Goal: Download file/media: Obtain a digital file from the website

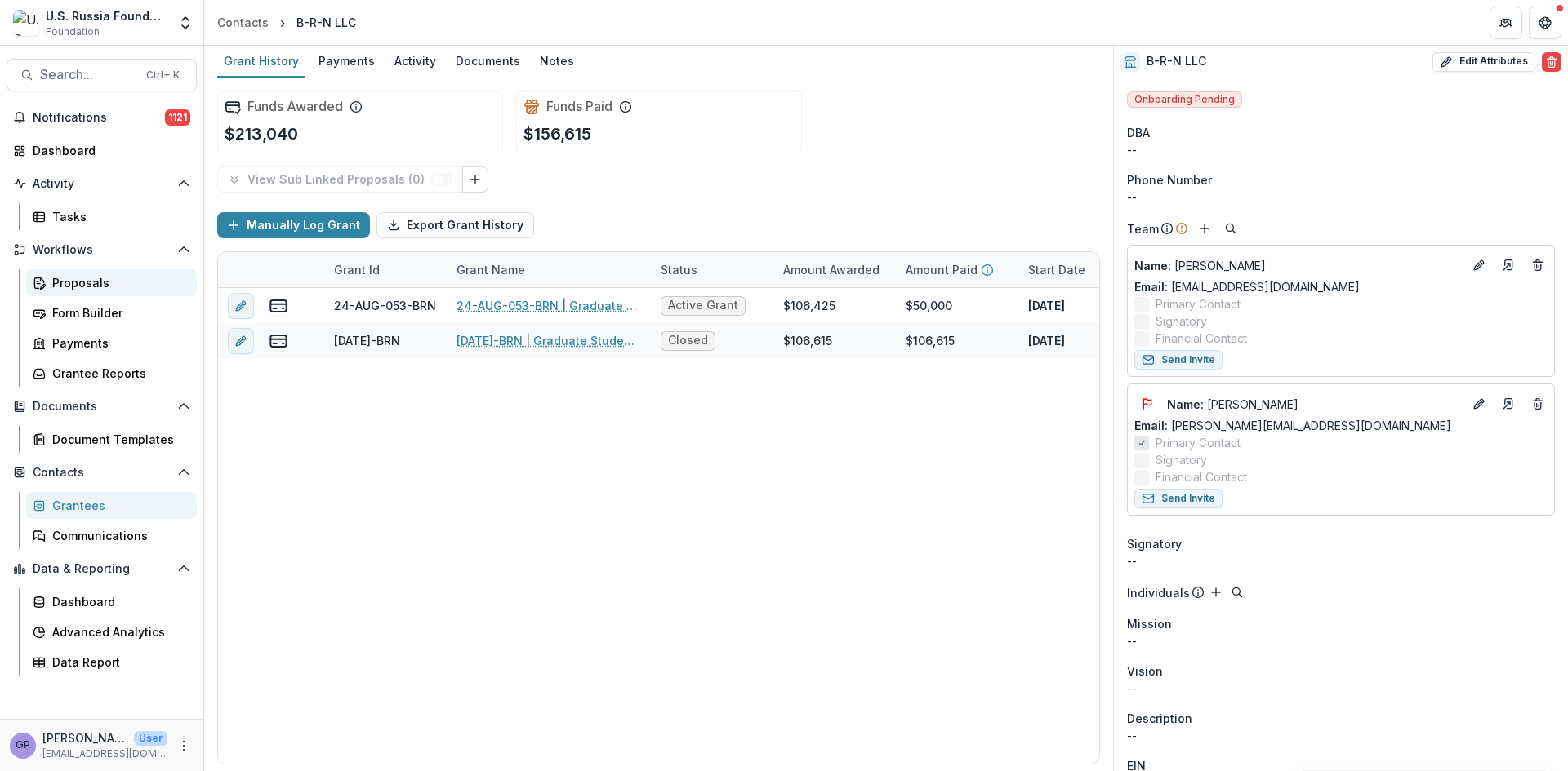
click at [61, 278] on div "Proposals" at bounding box center [118, 283] width 132 height 17
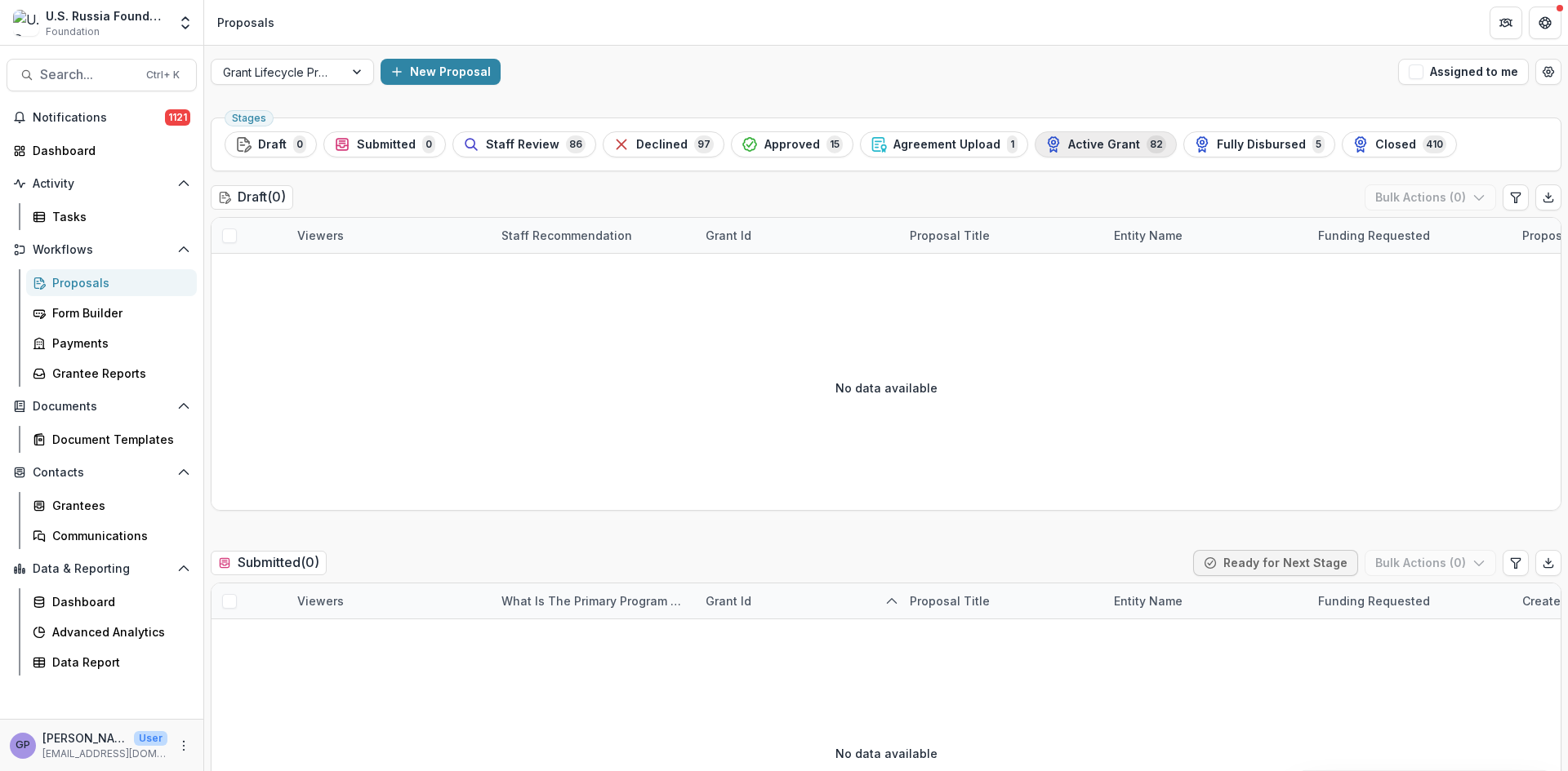
click at [1068, 145] on span "Active Grant" at bounding box center [1104, 145] width 72 height 14
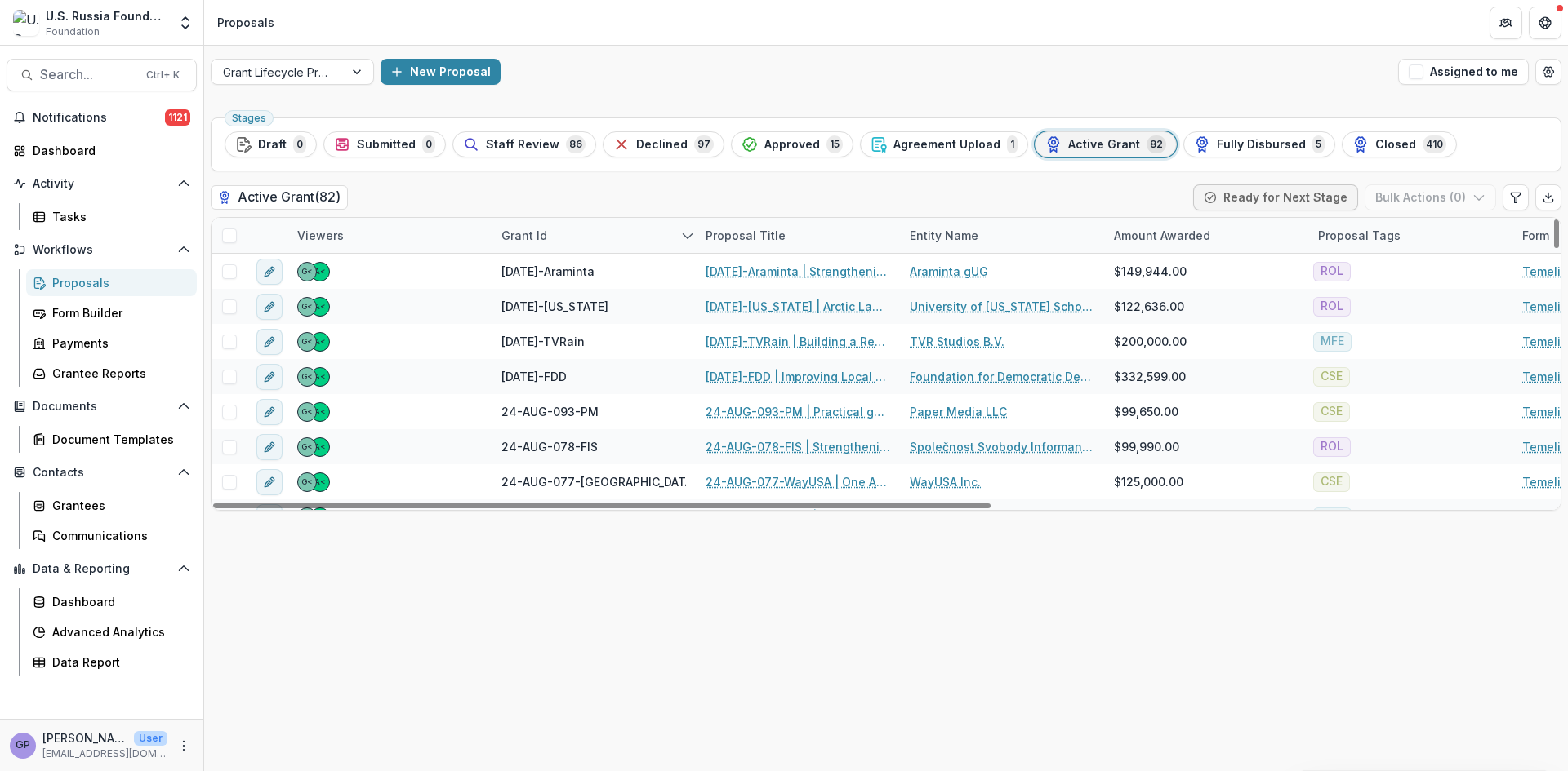
scroll to position [490, 0]
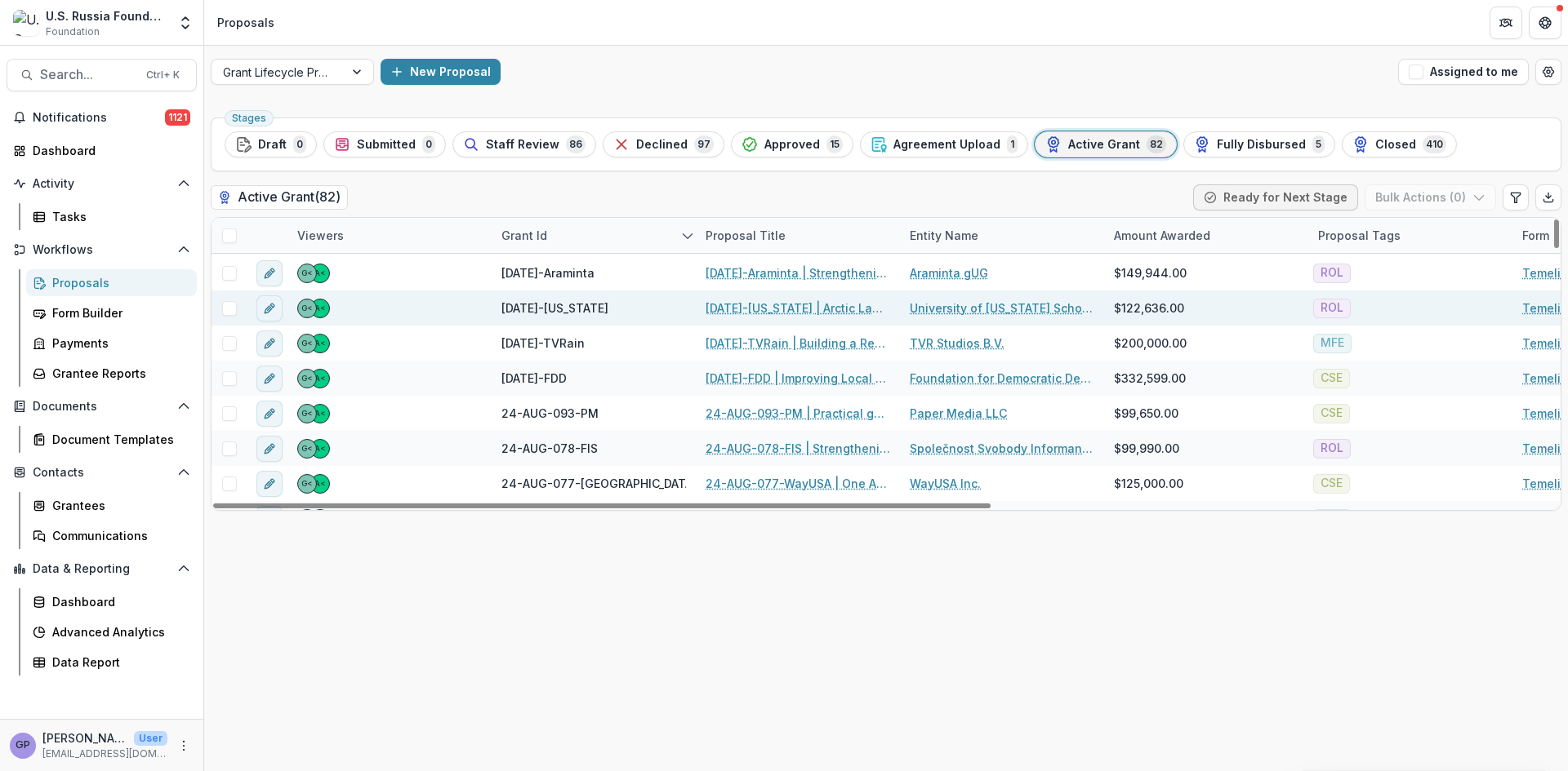
click at [755, 300] on link "[DATE]-[US_STATE] | Arctic Law Beyond Borders" at bounding box center [797, 308] width 184 height 17
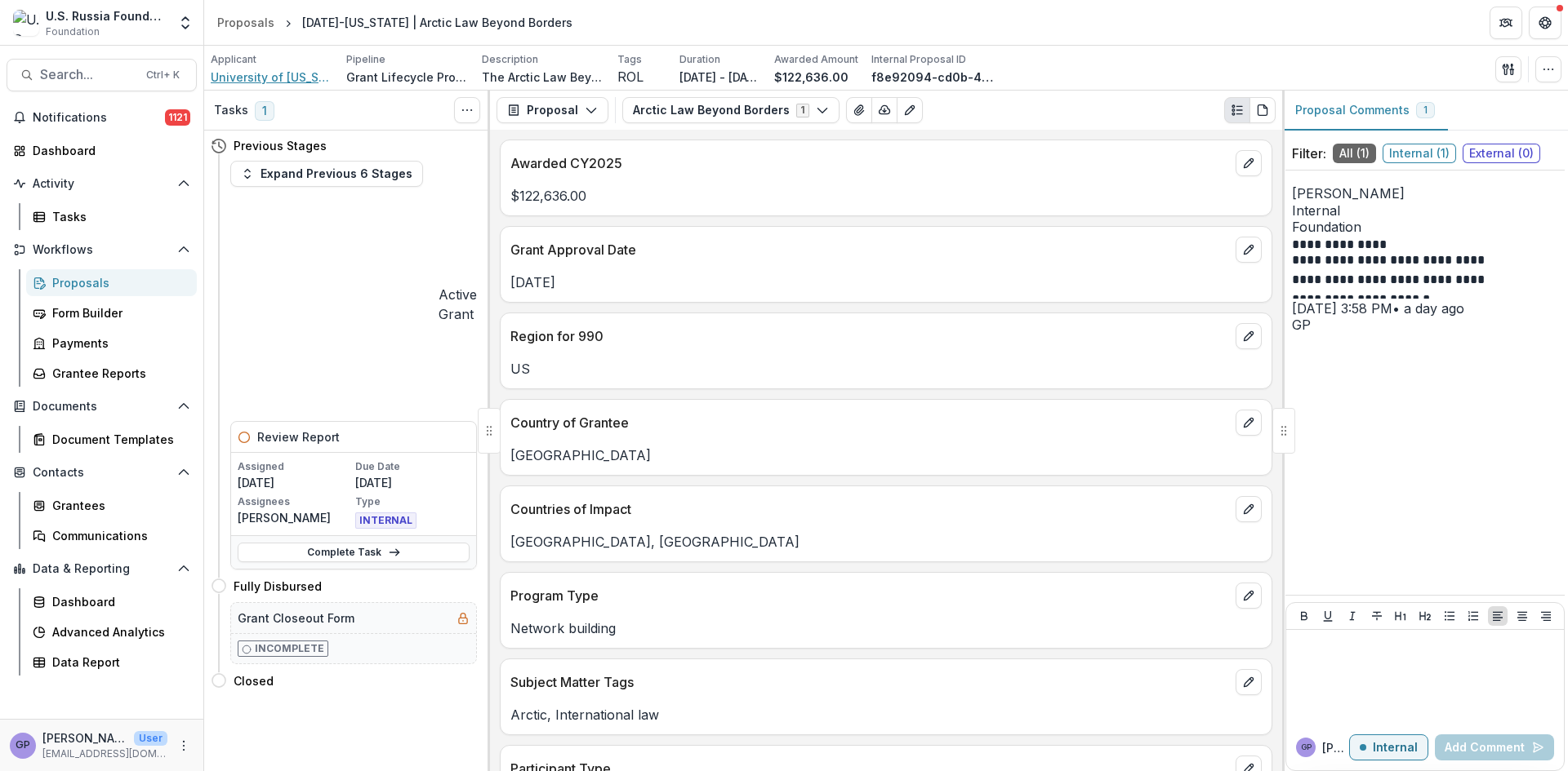
click at [278, 79] on span "University of [US_STATE] School of Law Foundation" at bounding box center [271, 77] width 122 height 17
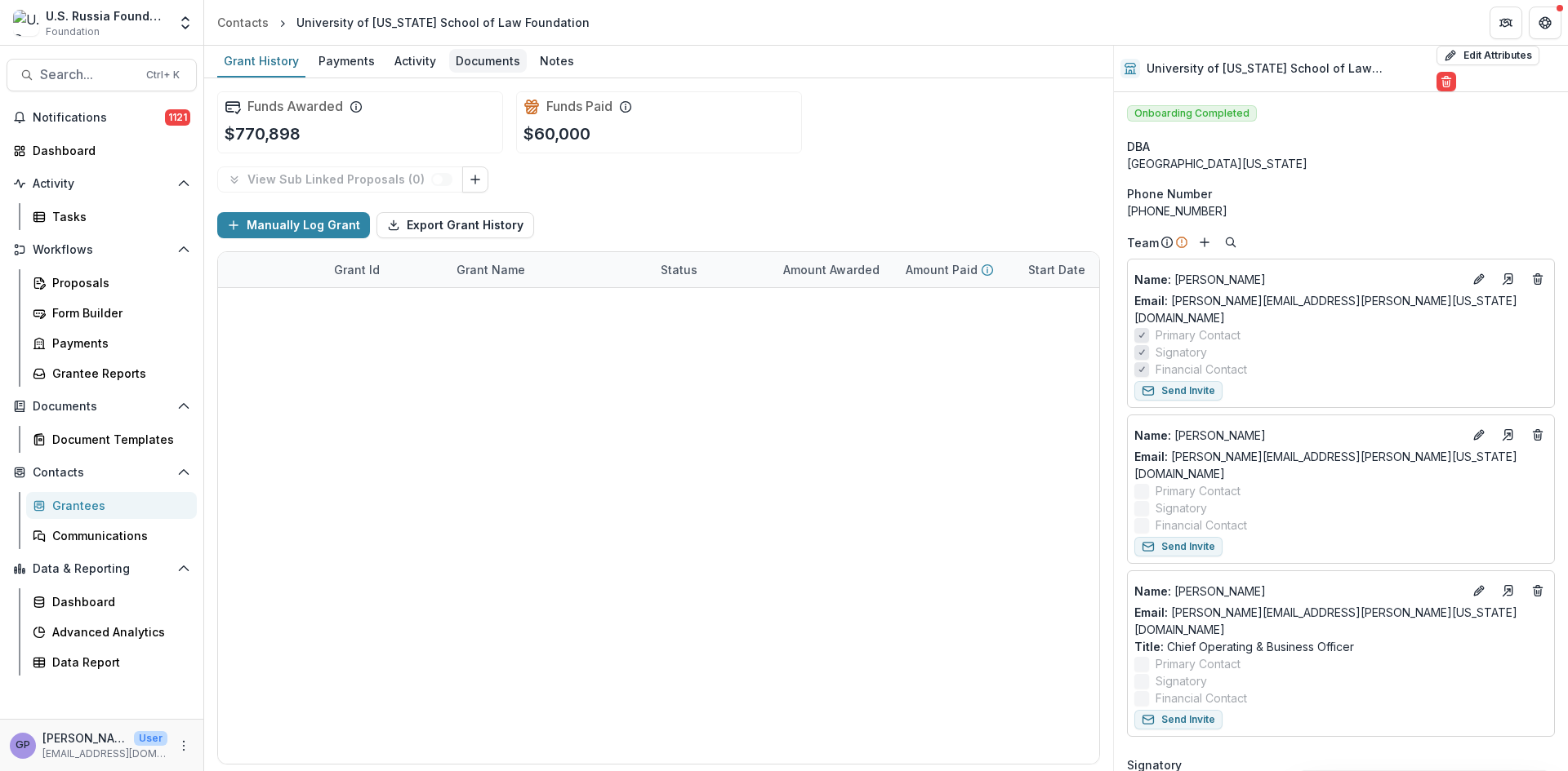
click at [493, 60] on div "Documents" at bounding box center [488, 61] width 78 height 23
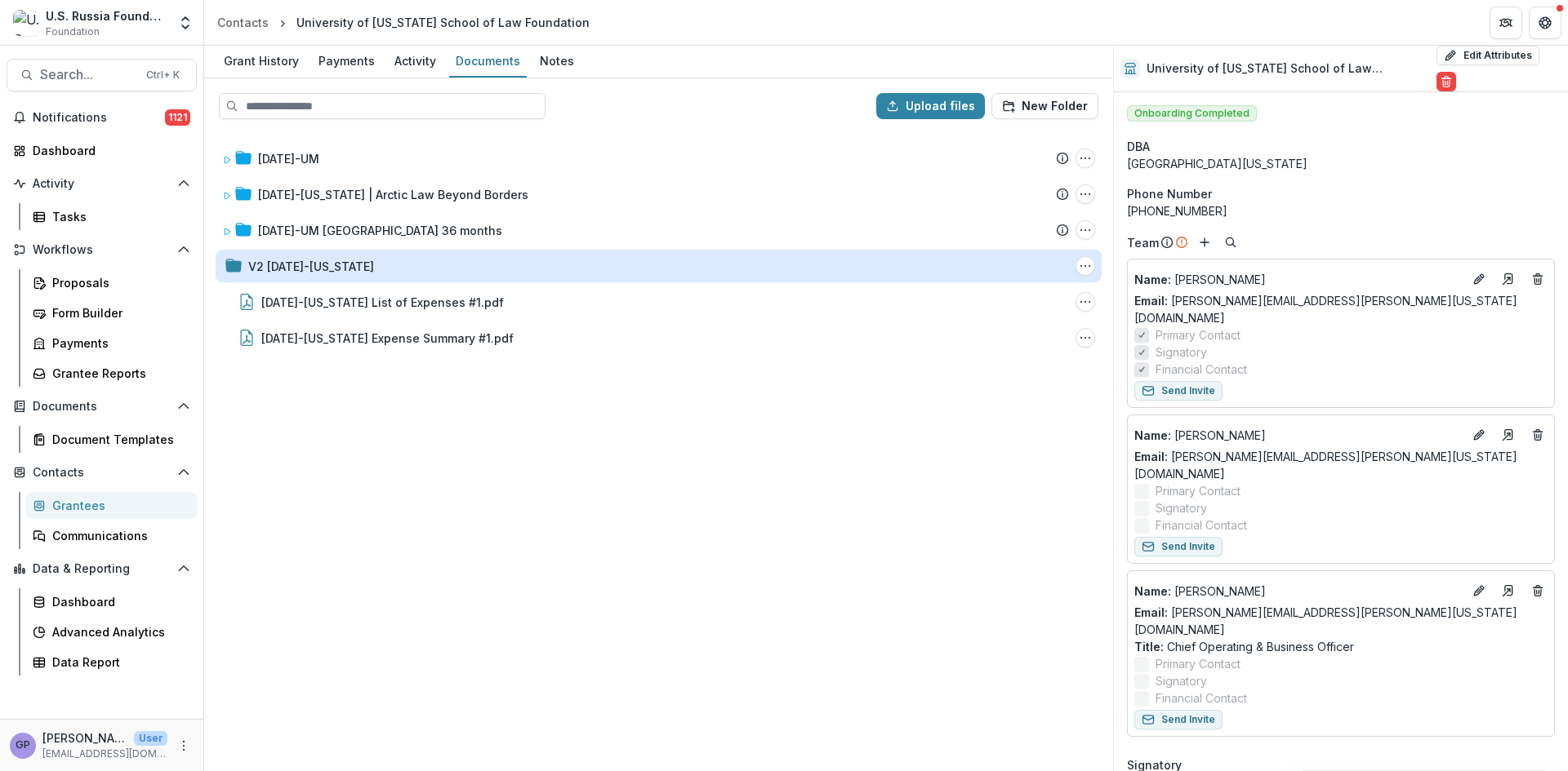
click at [335, 266] on div "V2 [DATE]-[US_STATE]" at bounding box center [311, 267] width 126 height 17
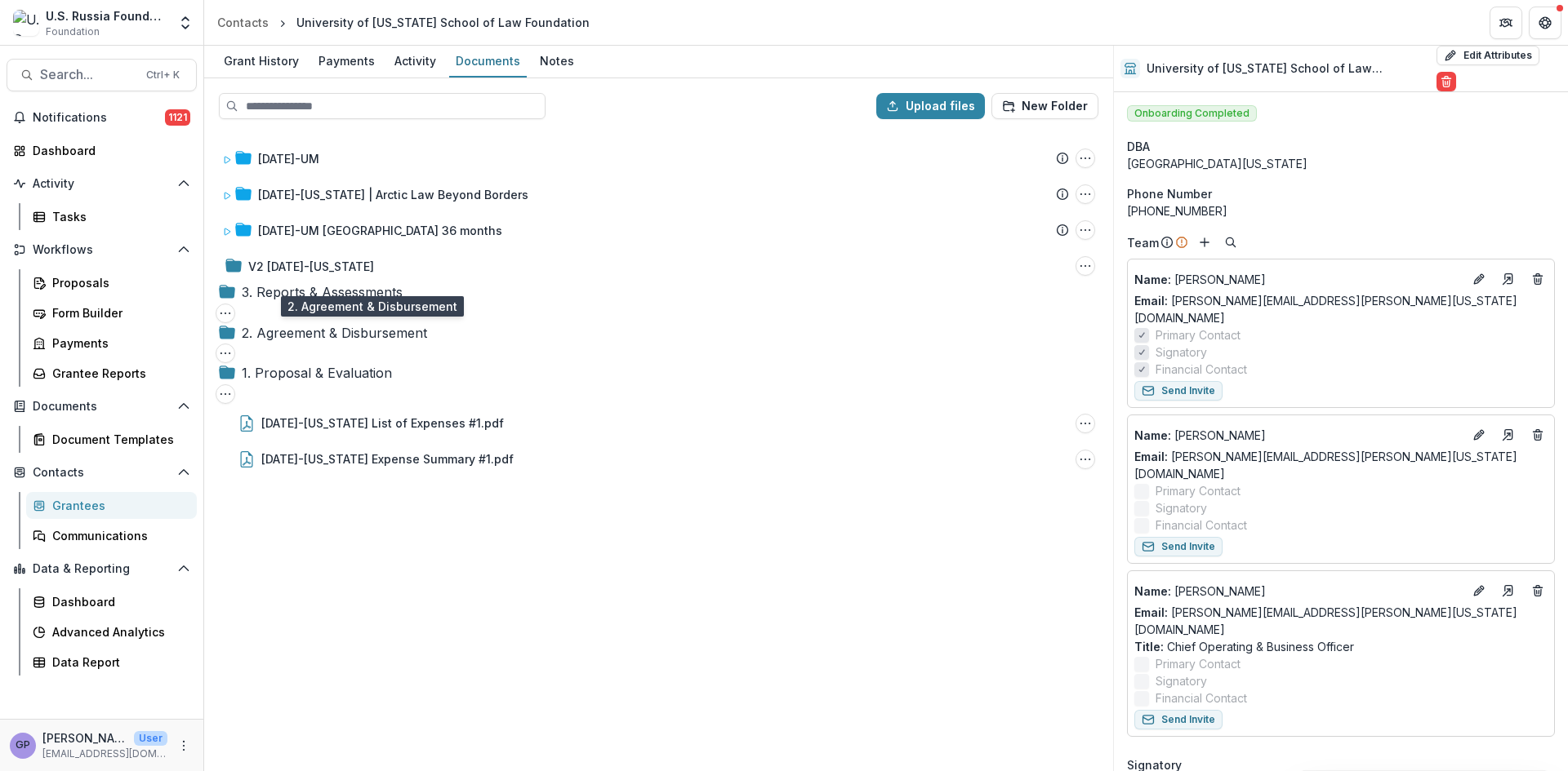
click at [355, 331] on div "2. Agreement & Disbursement" at bounding box center [334, 332] width 185 height 20
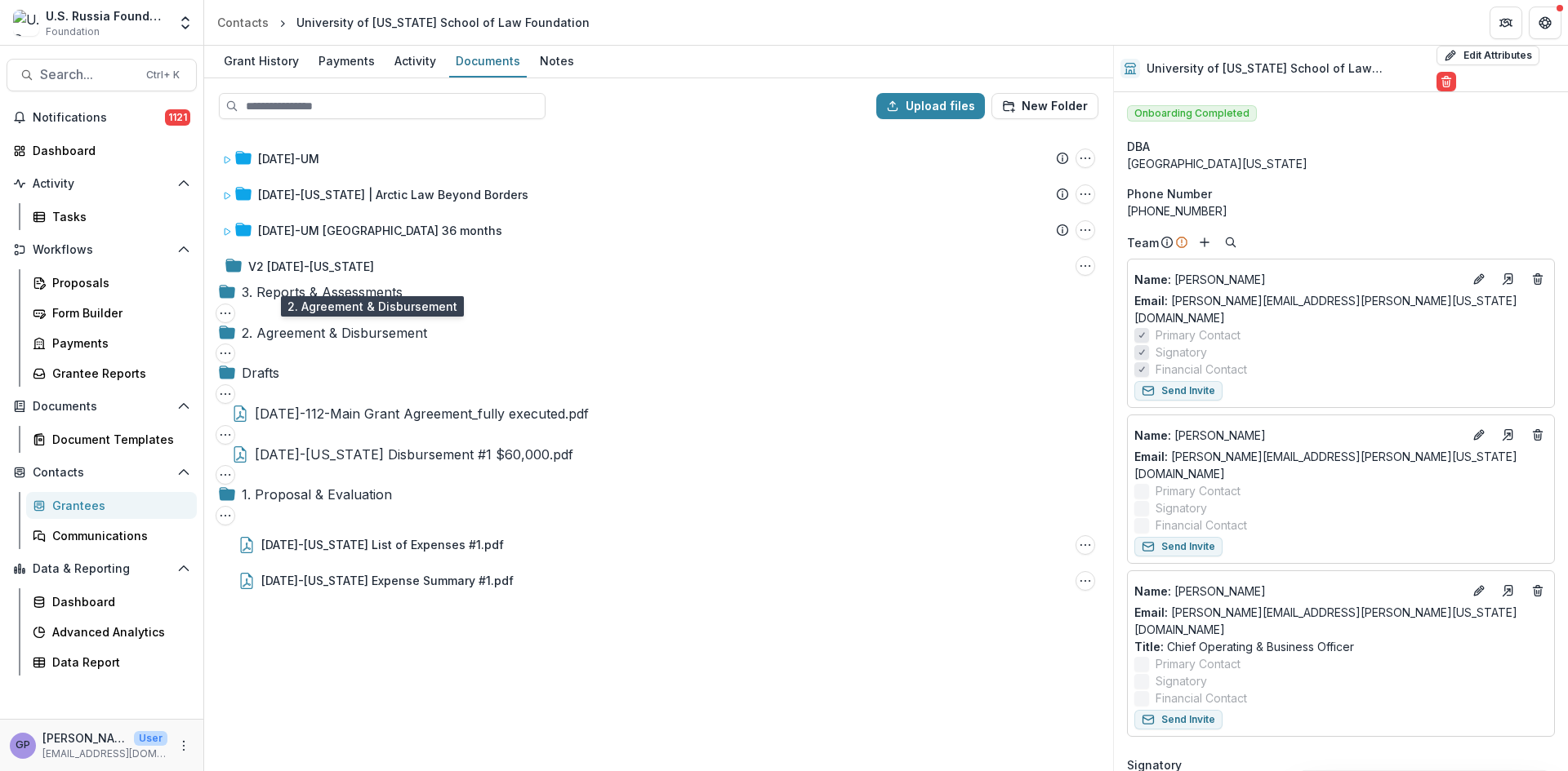
click at [369, 328] on div "2. Agreement & Disbursement" at bounding box center [334, 332] width 185 height 20
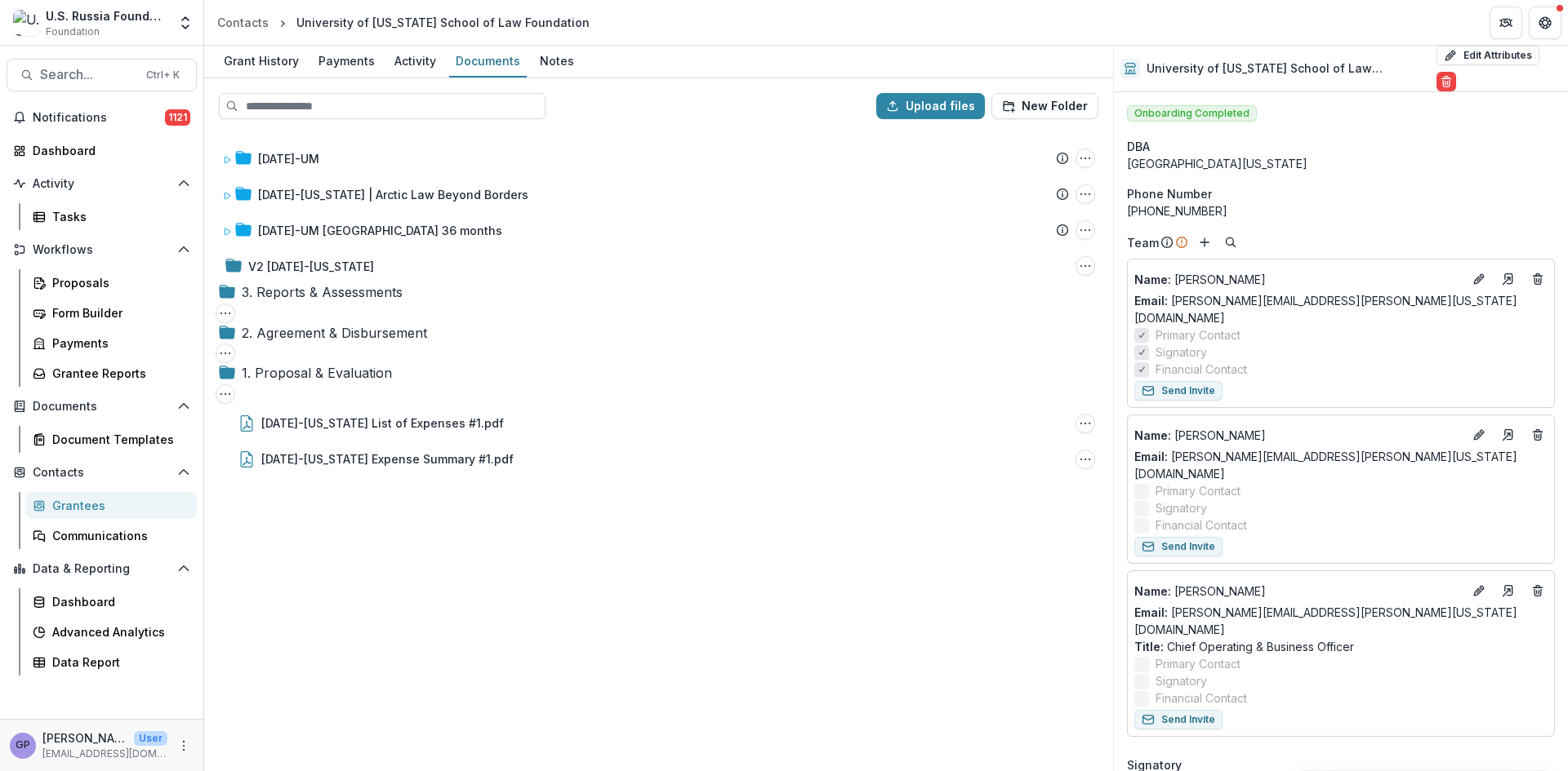
click at [216, 333] on icon at bounding box center [216, 333] width 0 height 0
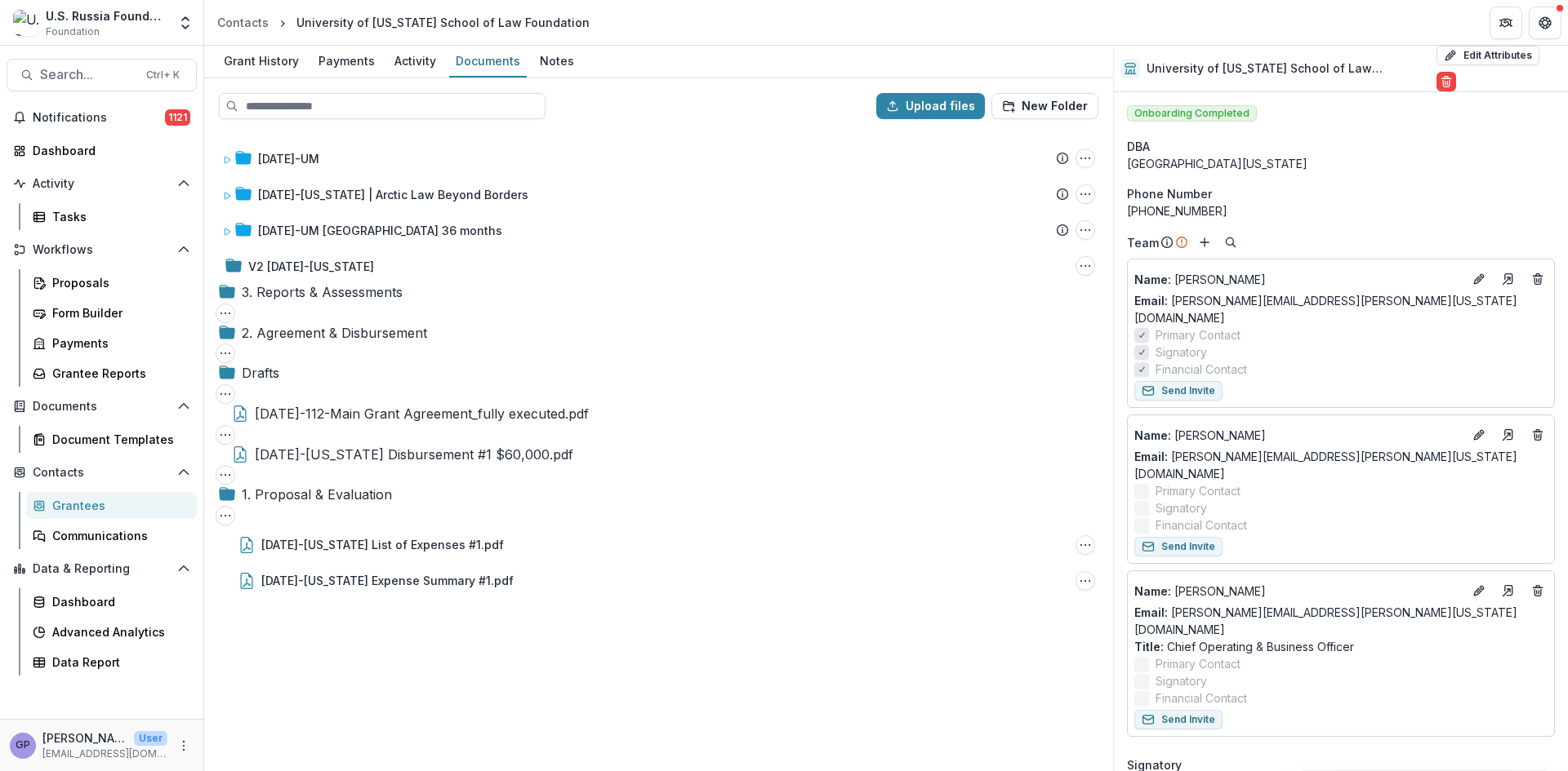
click at [228, 376] on icon at bounding box center [223, 380] width 8 height 10
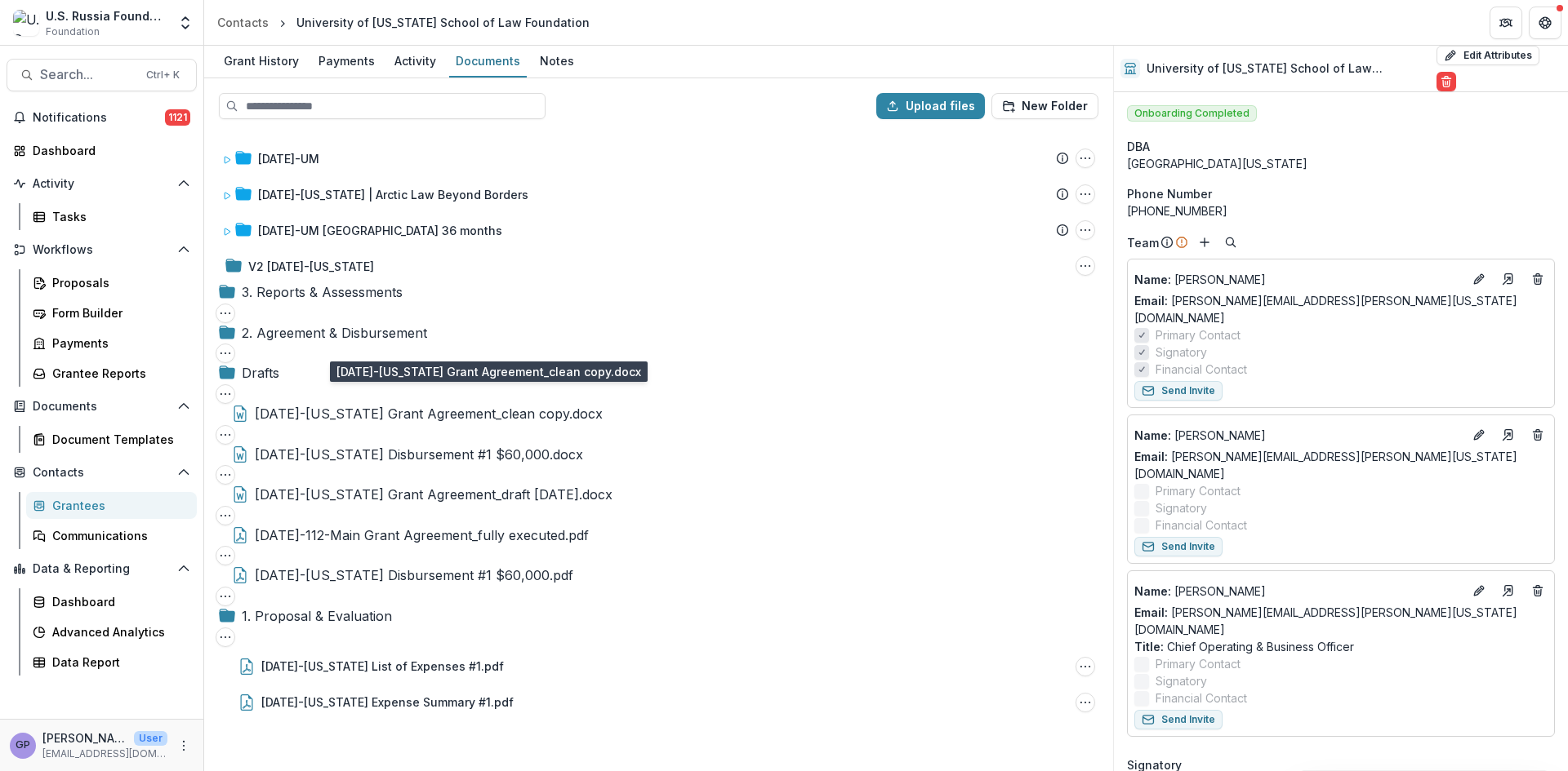
click at [442, 404] on div "[DATE]-[US_STATE] Grant Agreement_clean copy.docx" at bounding box center [429, 414] width 348 height 20
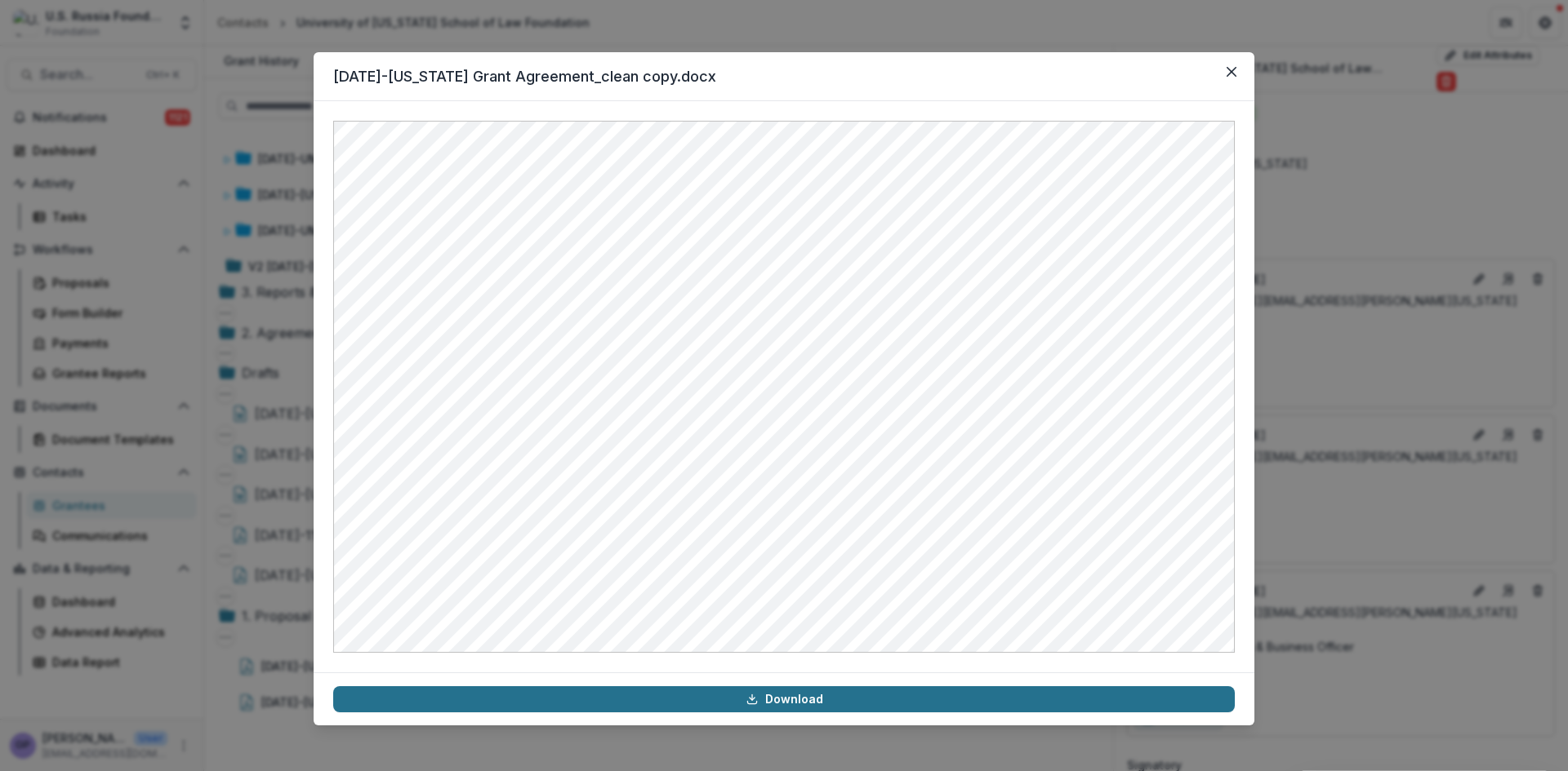
click at [782, 700] on link "Download" at bounding box center [784, 699] width 901 height 26
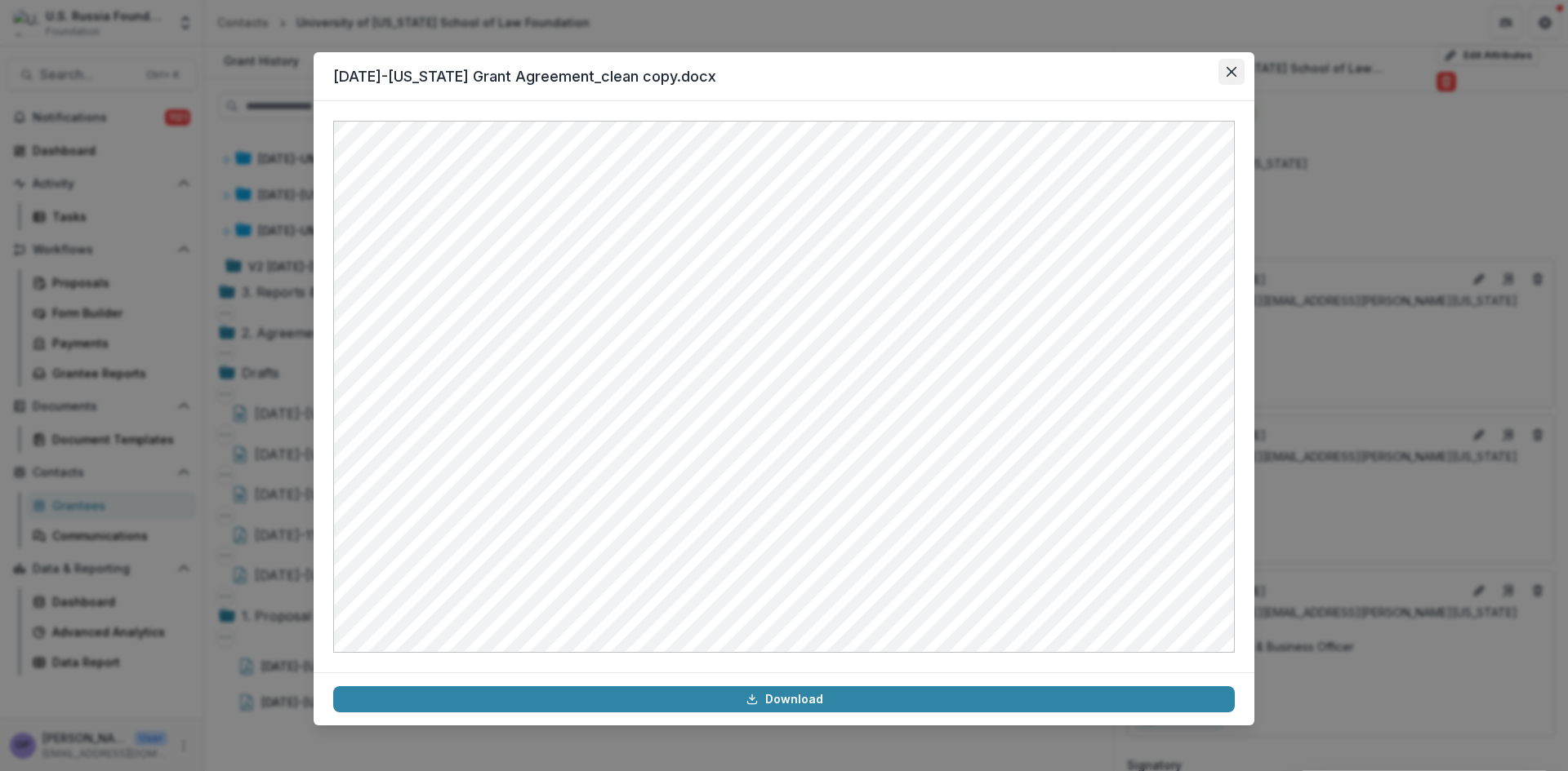
click at [1232, 70] on icon "Close" at bounding box center [1231, 71] width 10 height 10
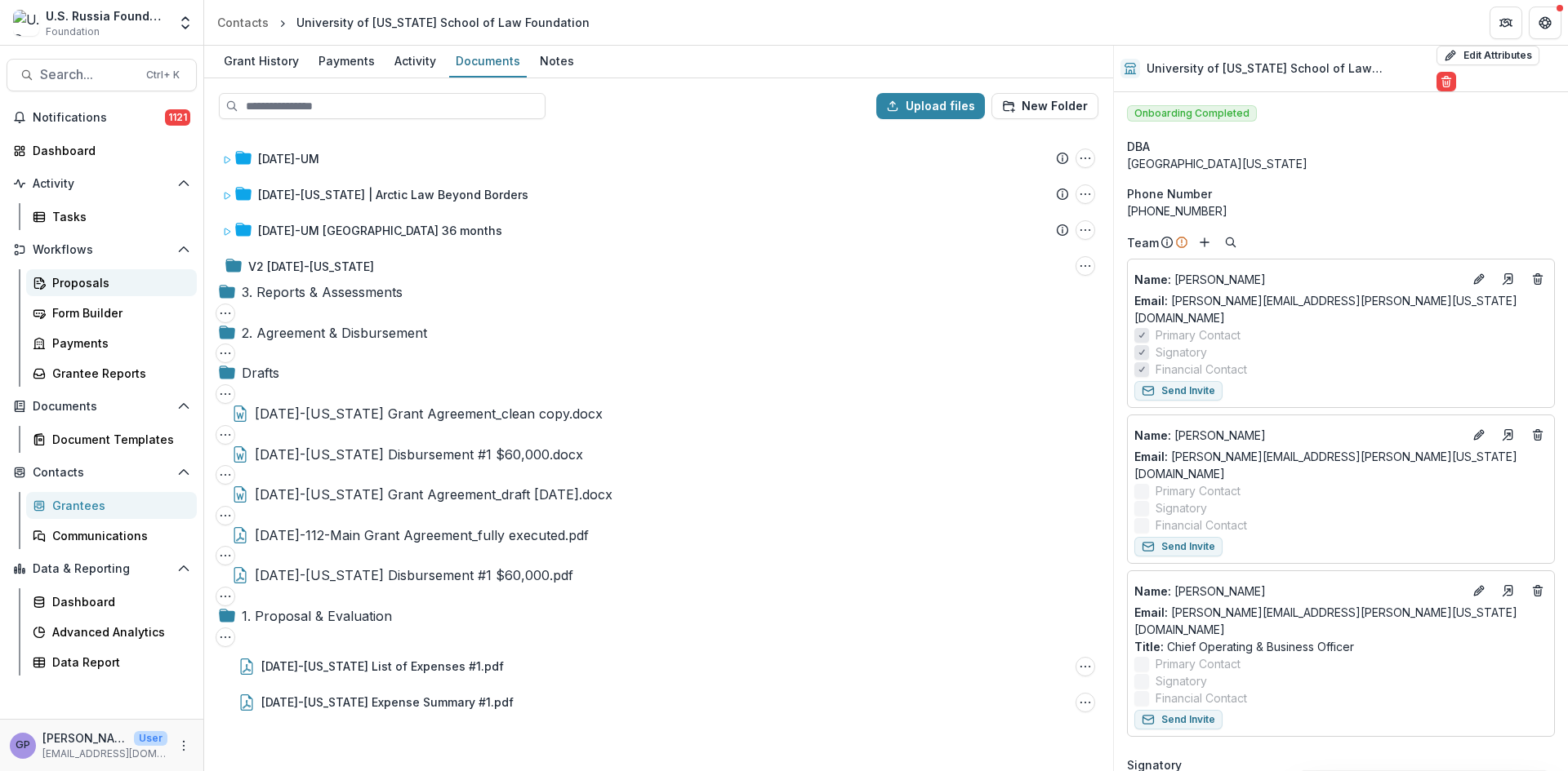
click at [69, 278] on div "Proposals" at bounding box center [118, 283] width 132 height 17
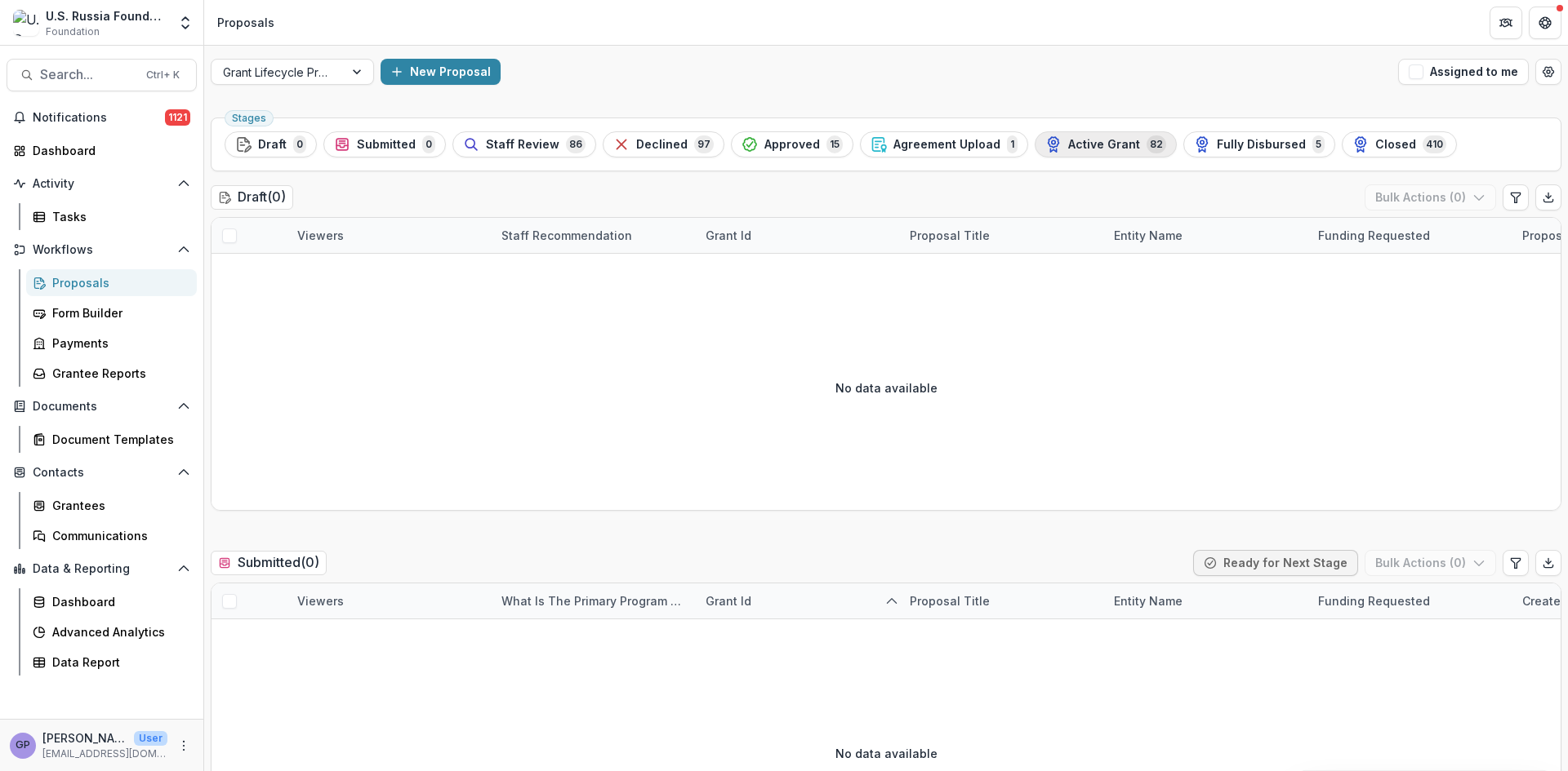
click at [1068, 140] on span "Active Grant" at bounding box center [1104, 145] width 72 height 14
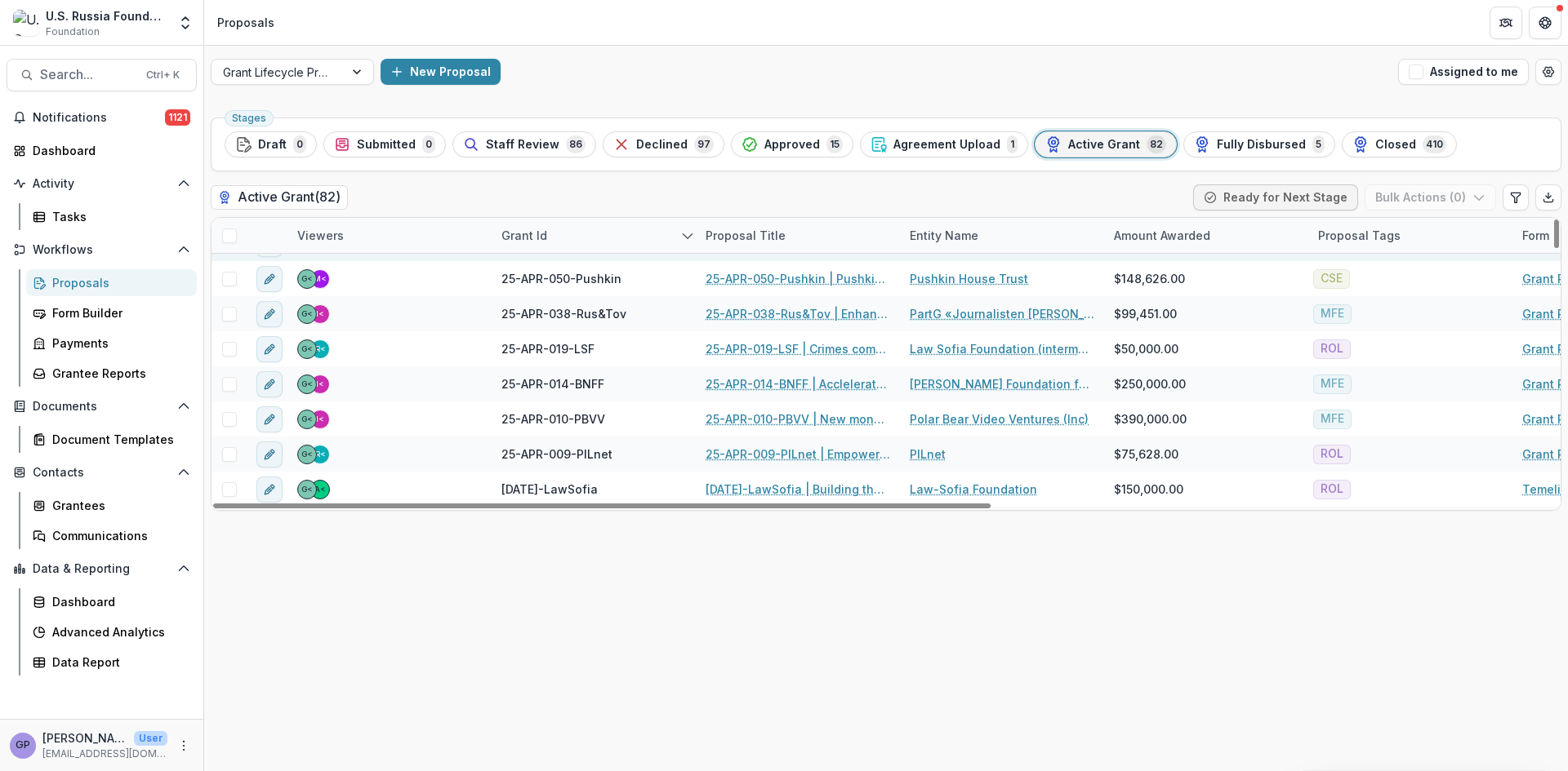
scroll to position [136, 0]
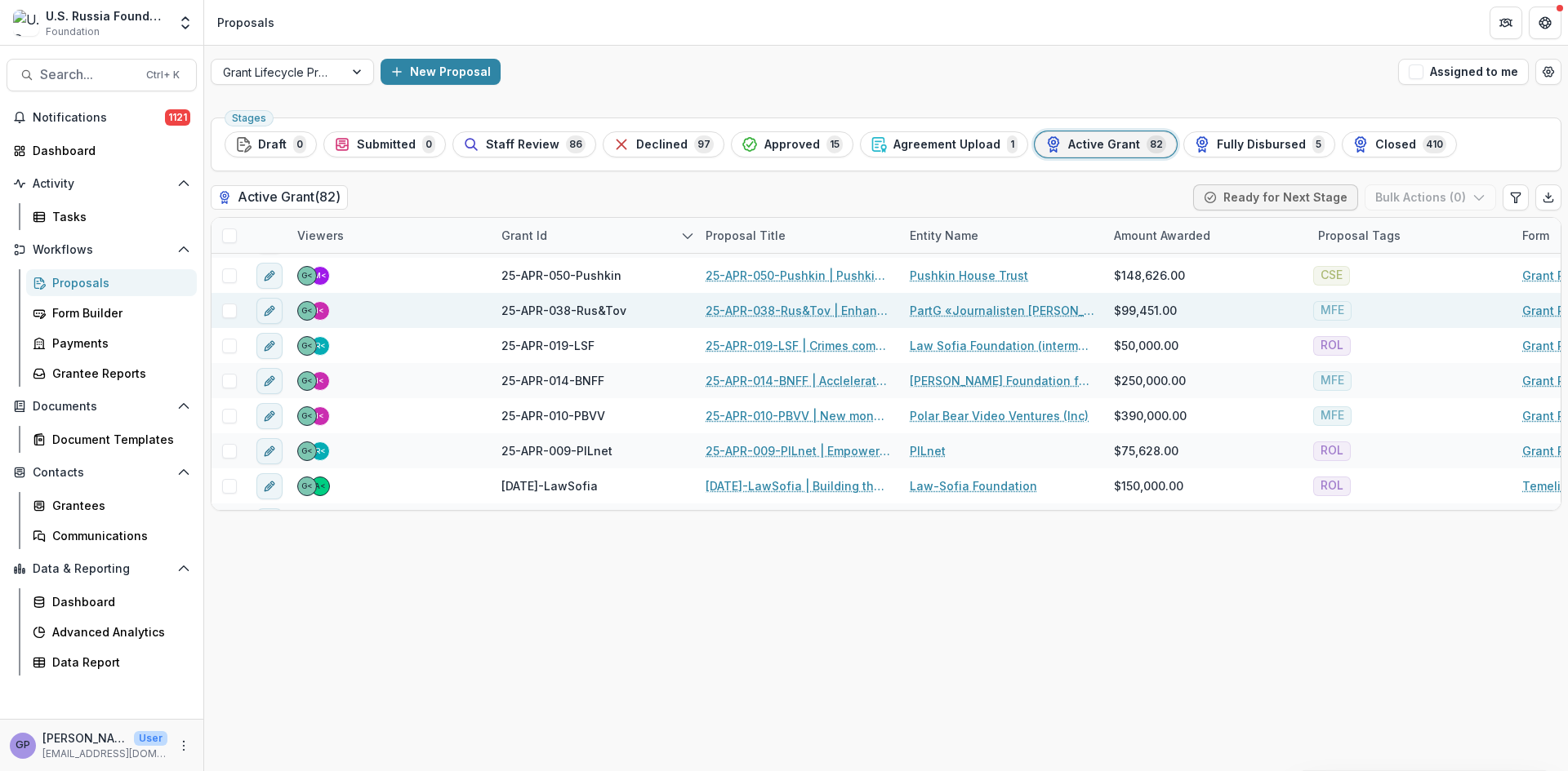
click at [803, 309] on link "25-APR-038-Rus&Tov | Enhancing the capacity of Faridaily media outlet" at bounding box center [797, 311] width 184 height 17
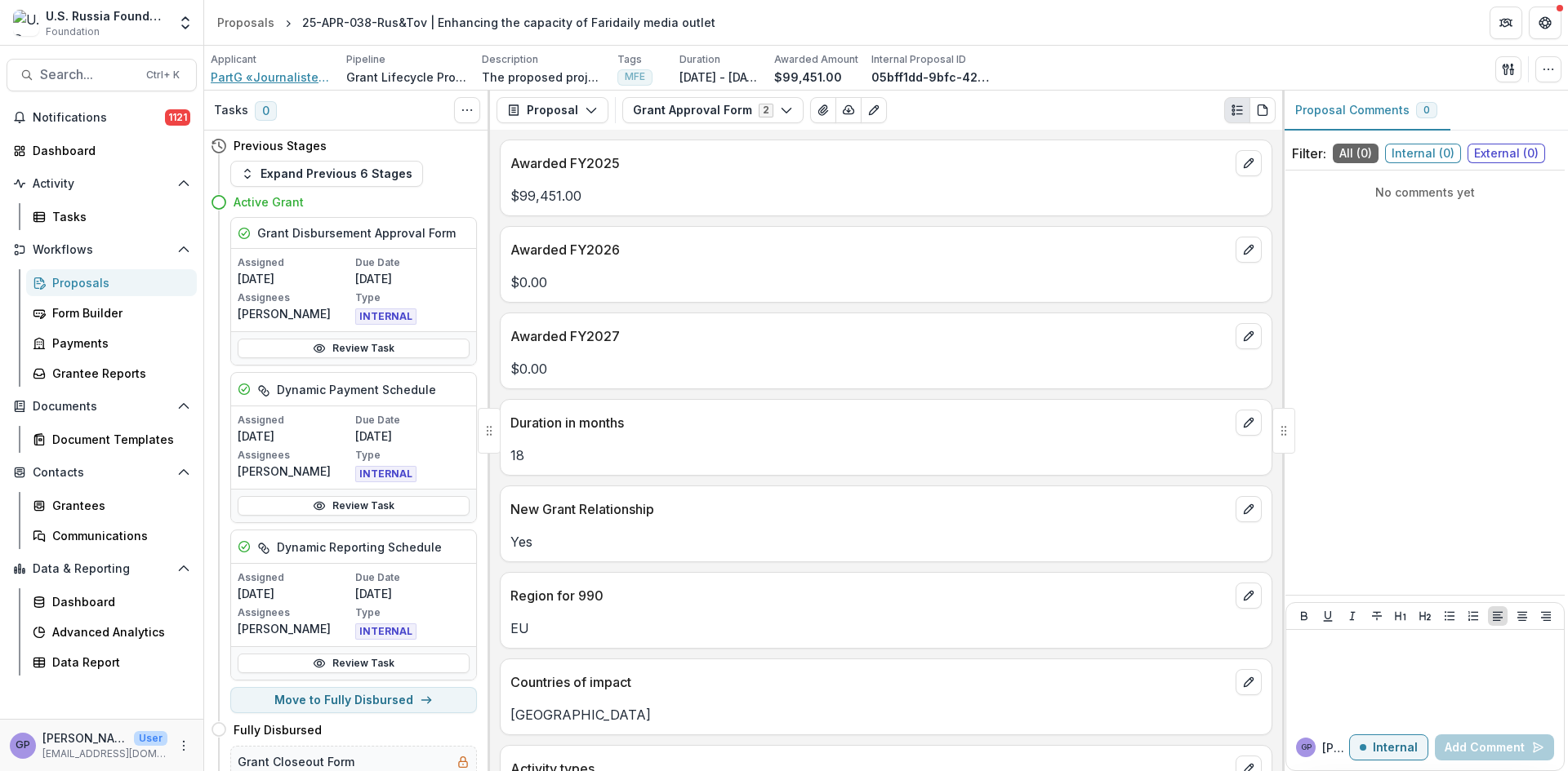
click at [285, 72] on span "PartG «Journalisten [PERSON_NAME]»" at bounding box center [271, 77] width 122 height 17
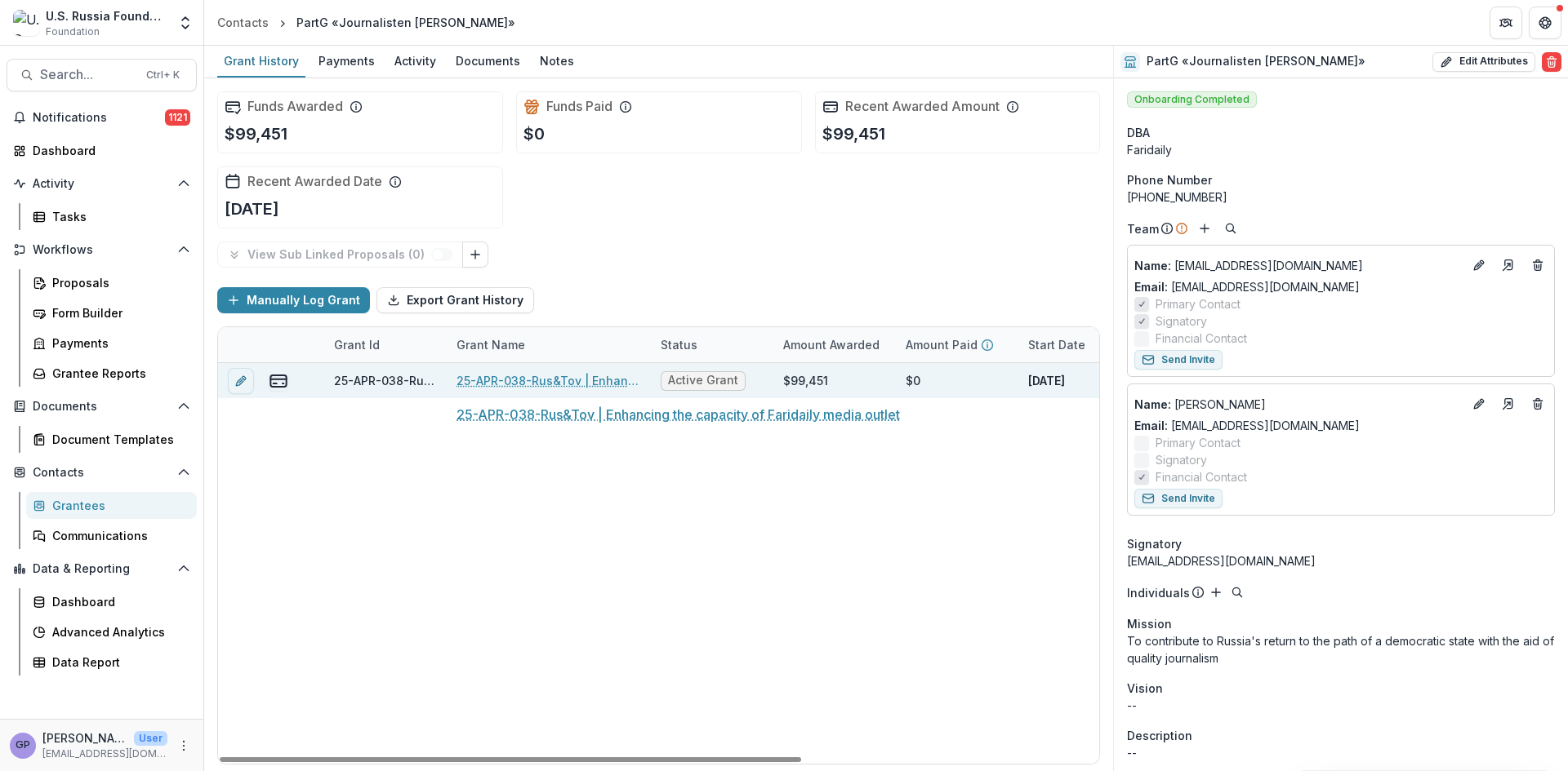
click at [524, 372] on link "25-APR-038-Rus&Tov | Enhancing the capacity of Faridaily media outlet" at bounding box center [548, 381] width 184 height 17
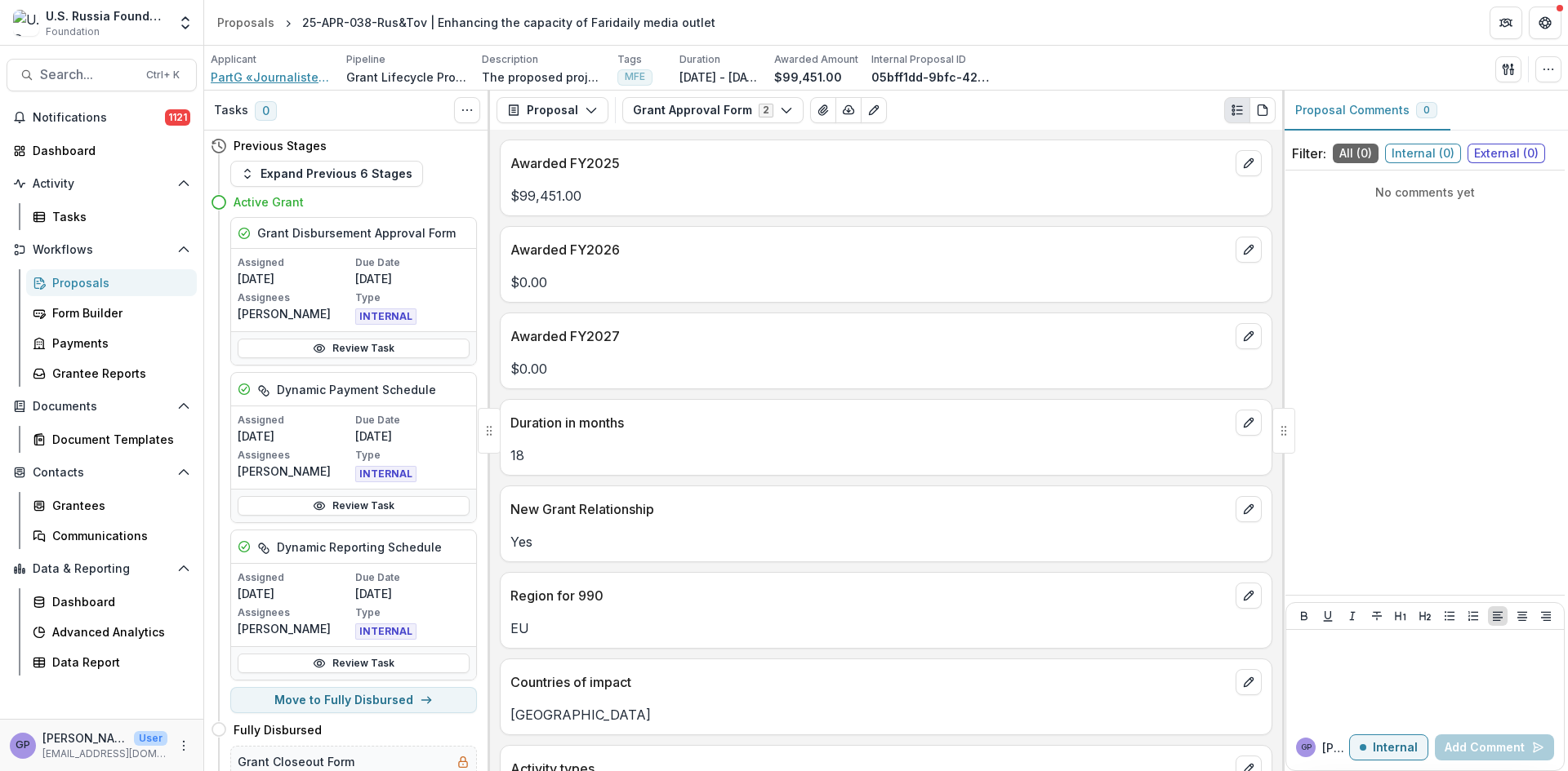
click at [263, 74] on span "PartG «Journalisten [PERSON_NAME]»" at bounding box center [271, 77] width 122 height 17
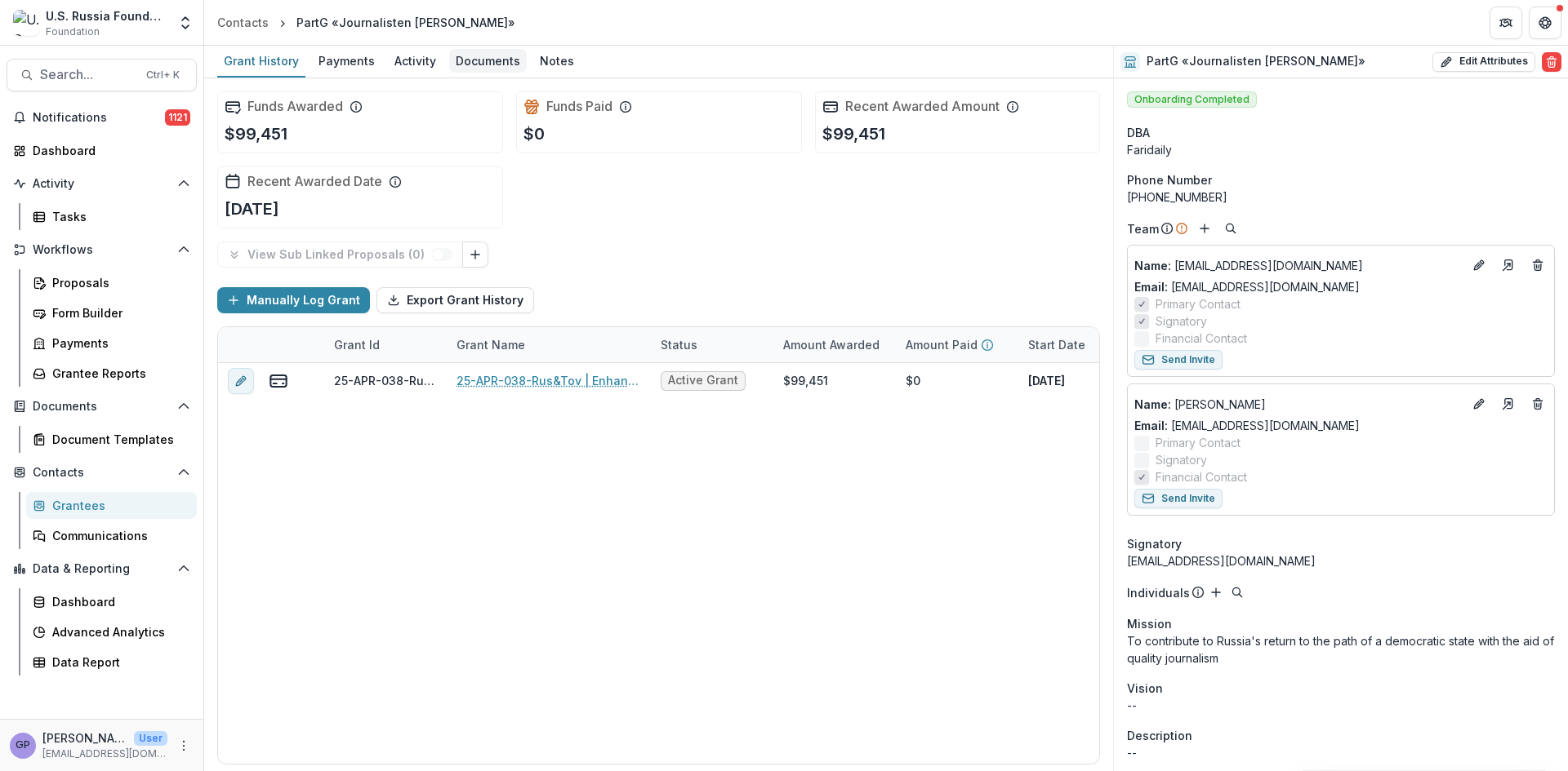
click at [489, 64] on div "Documents" at bounding box center [488, 61] width 78 height 23
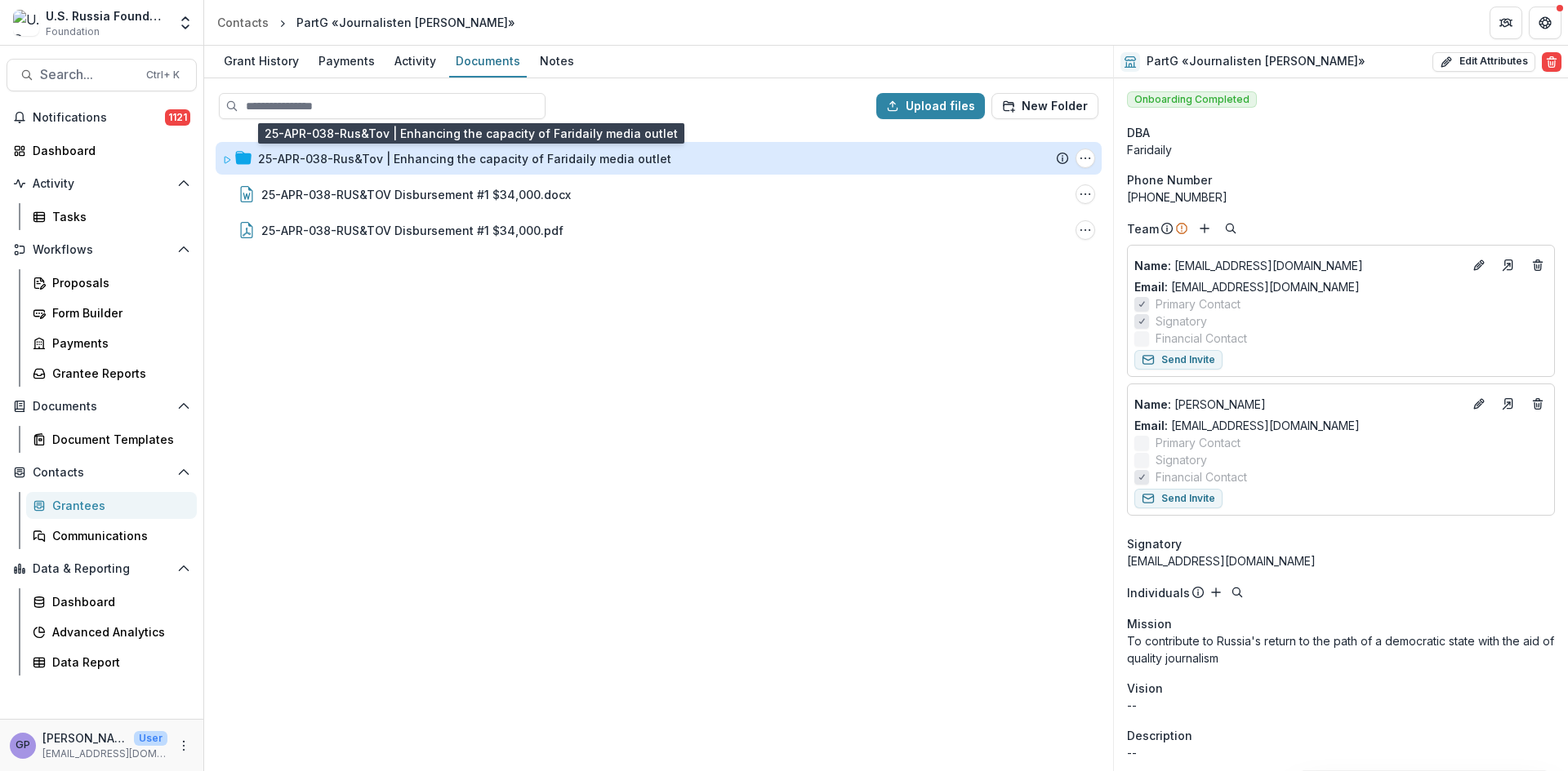
click at [577, 157] on div "25-APR-038-Rus&Tov | Enhancing the capacity of Faridaily media outlet" at bounding box center [464, 159] width 413 height 17
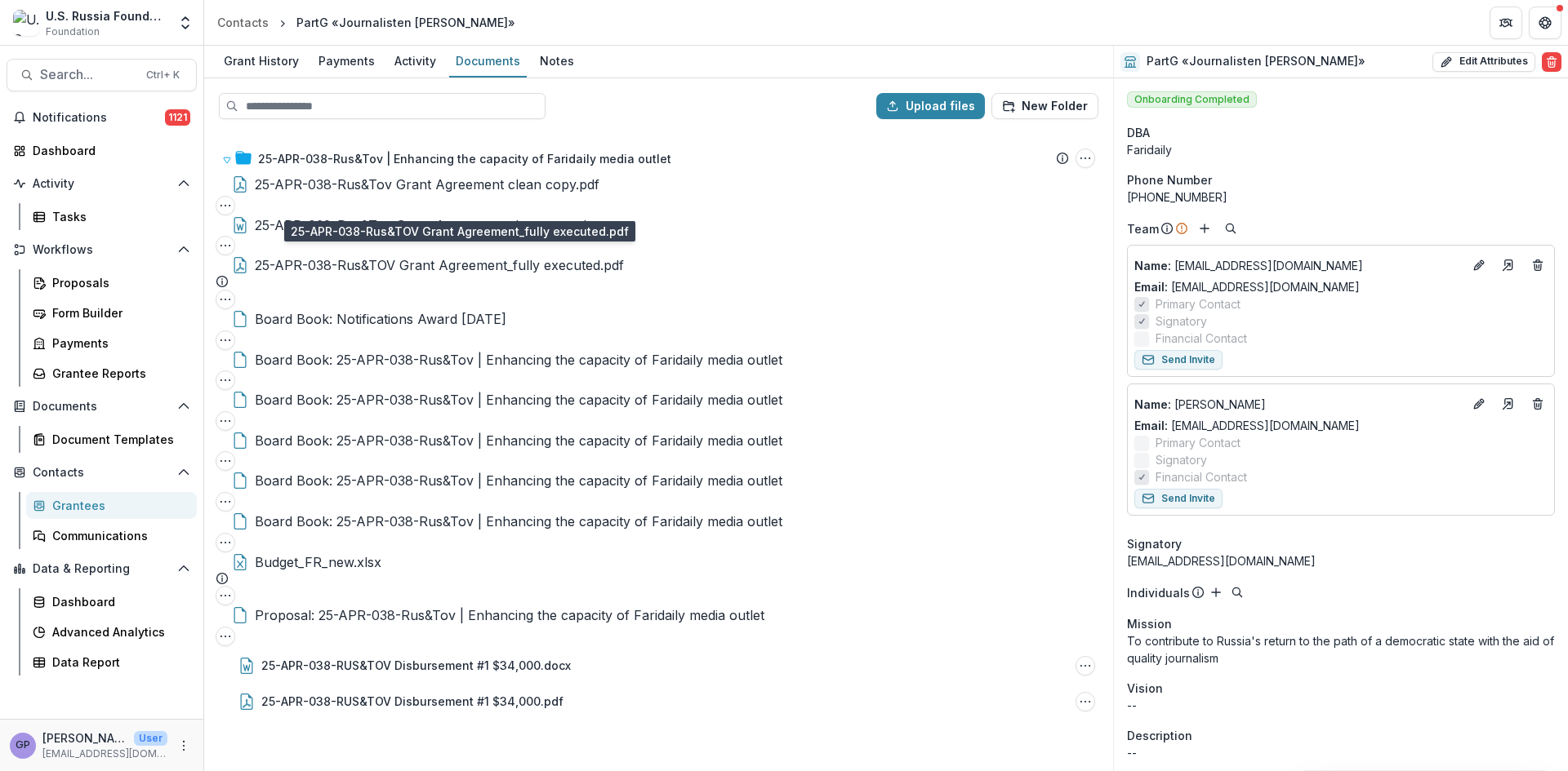
click at [581, 255] on div "25-APR-038-Rus&TOV Grant Agreement_fully executed.pdf" at bounding box center [439, 265] width 369 height 20
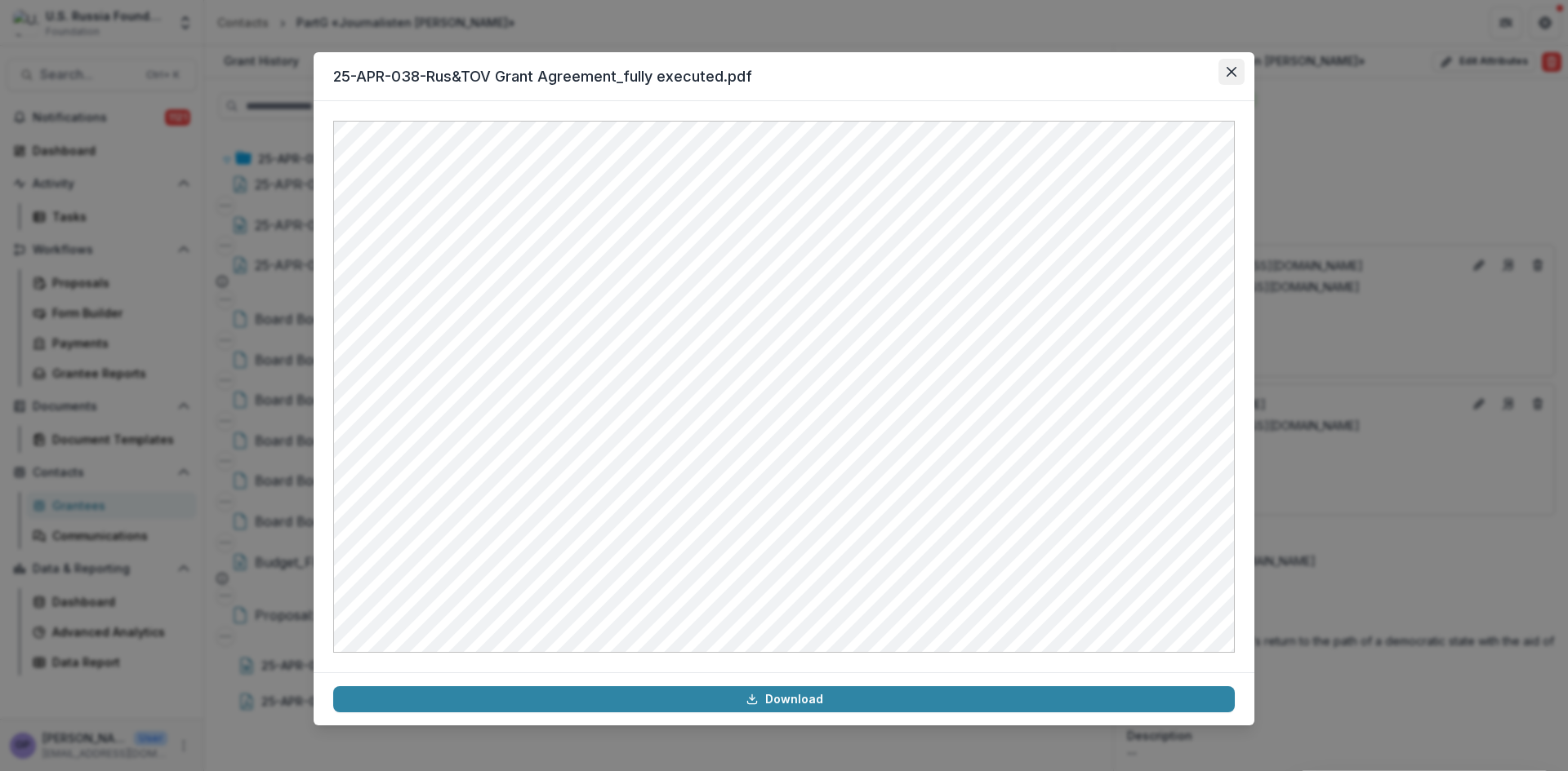
click at [1235, 67] on icon "Close" at bounding box center [1231, 71] width 10 height 10
